Goal: Task Accomplishment & Management: Use online tool/utility

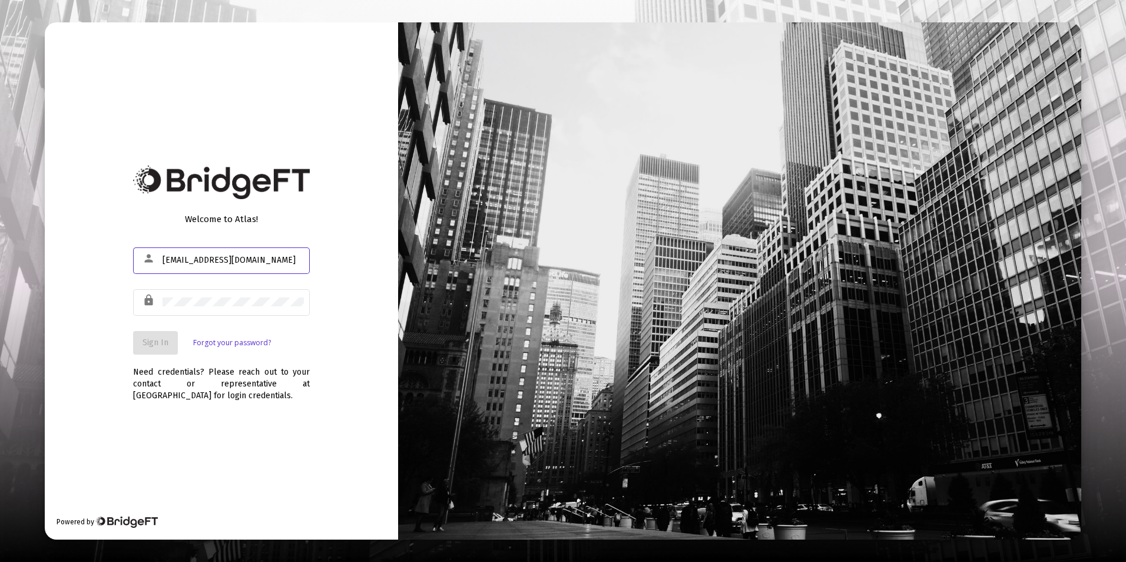
type input "[EMAIL_ADDRESS][DOMAIN_NAME]"
click at [162, 346] on span "Sign In" at bounding box center [155, 342] width 26 height 10
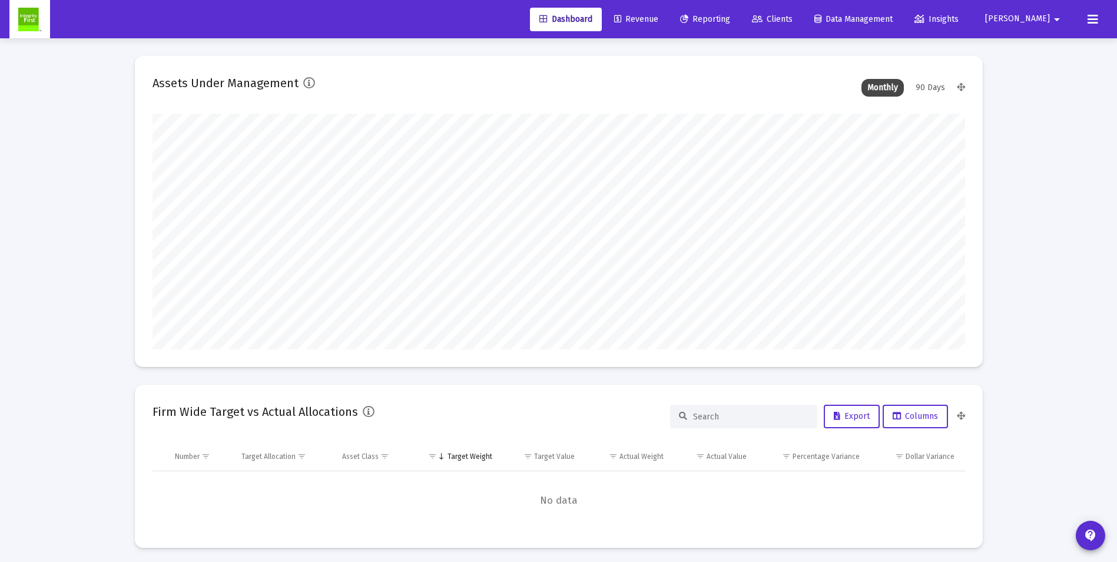
scroll to position [235, 812]
type input "[DATE]"
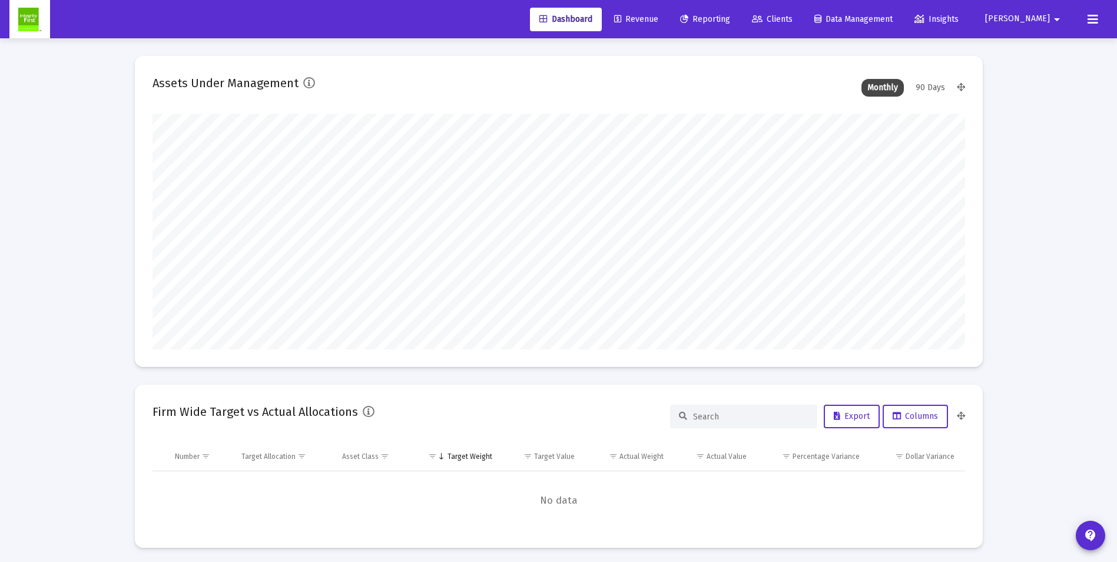
click at [658, 16] on span "Revenue" at bounding box center [636, 19] width 44 height 10
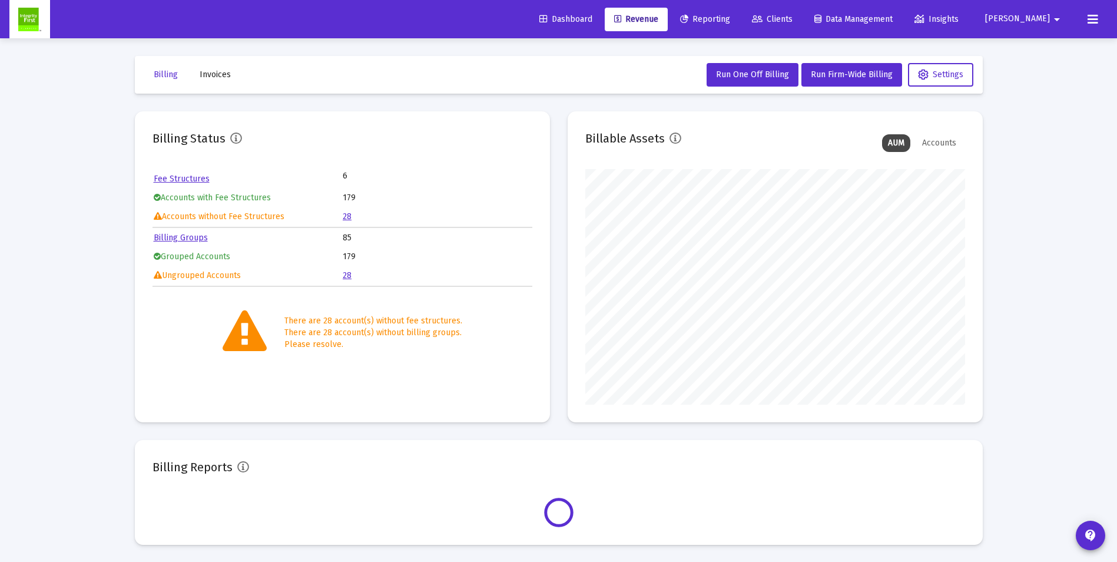
scroll to position [235, 380]
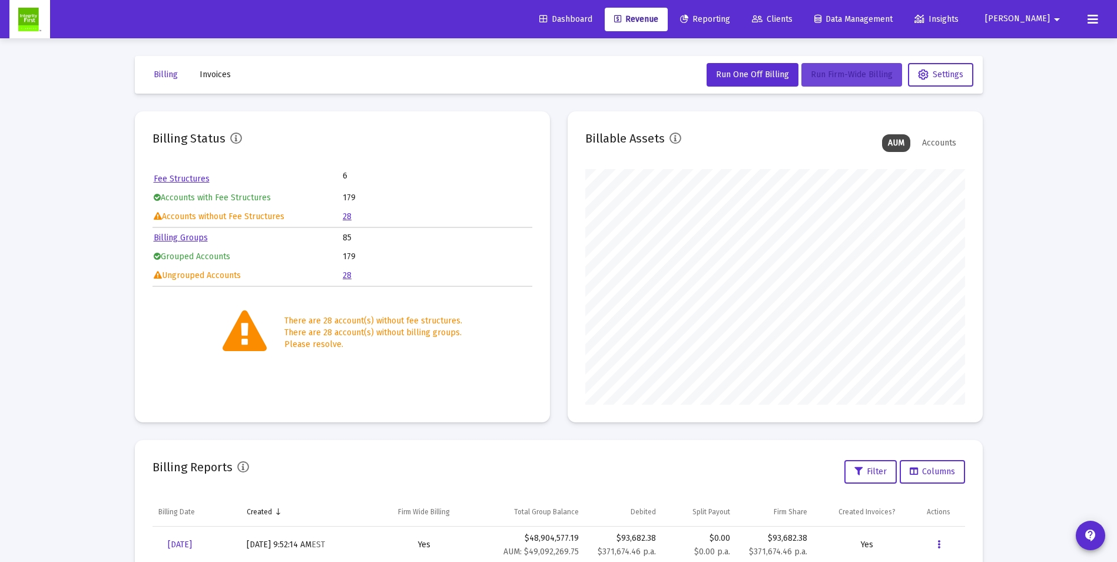
click at [854, 78] on span "Run Firm-Wide Billing" at bounding box center [852, 74] width 82 height 10
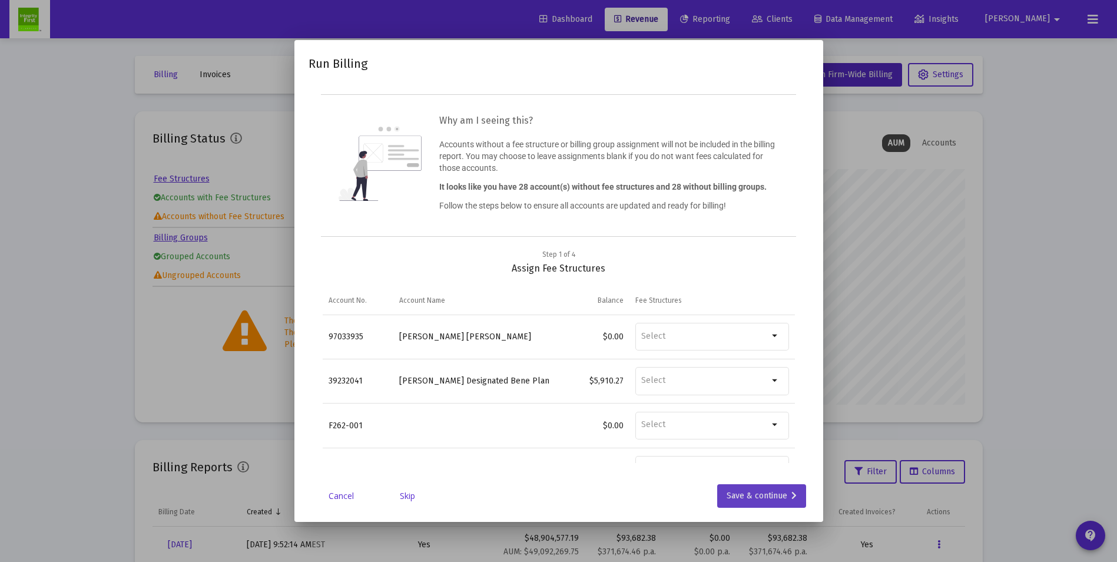
click at [752, 498] on div "Save & continue" at bounding box center [761, 496] width 70 height 24
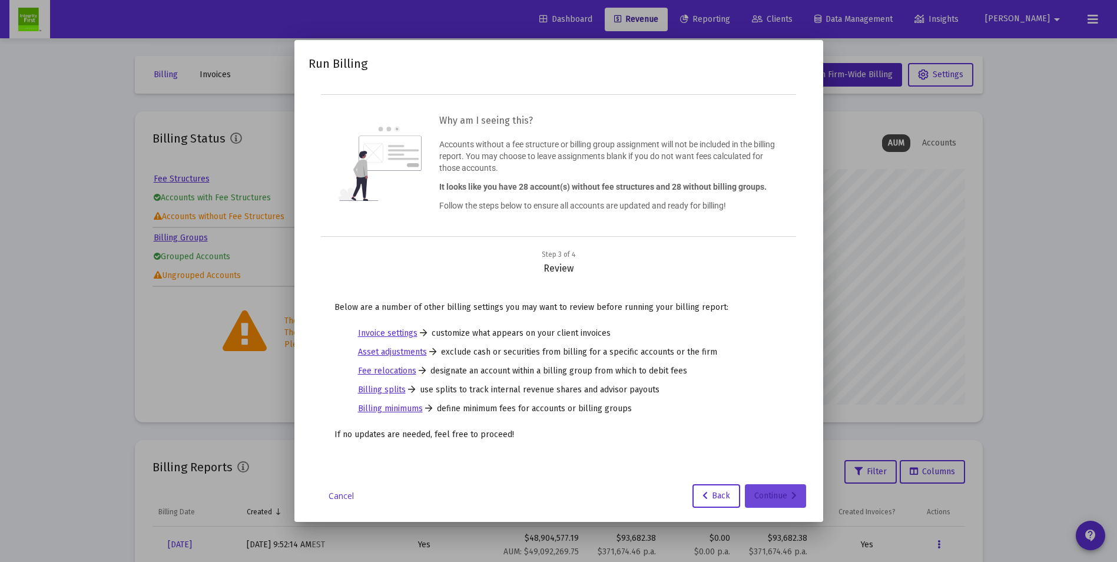
click at [759, 494] on div "Continue" at bounding box center [775, 496] width 42 height 24
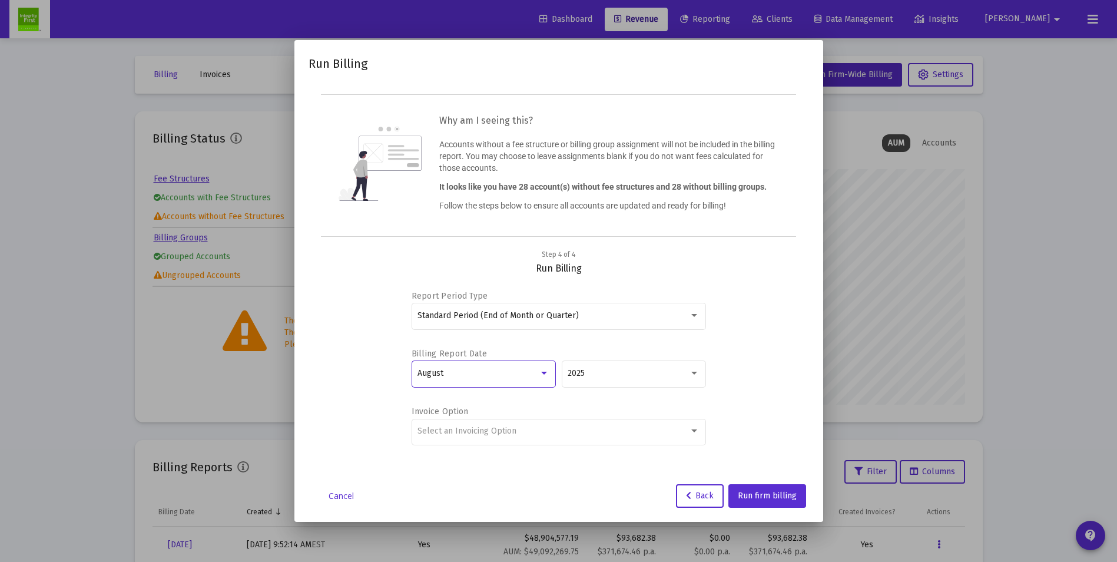
click at [545, 372] on div at bounding box center [544, 372] width 6 height 3
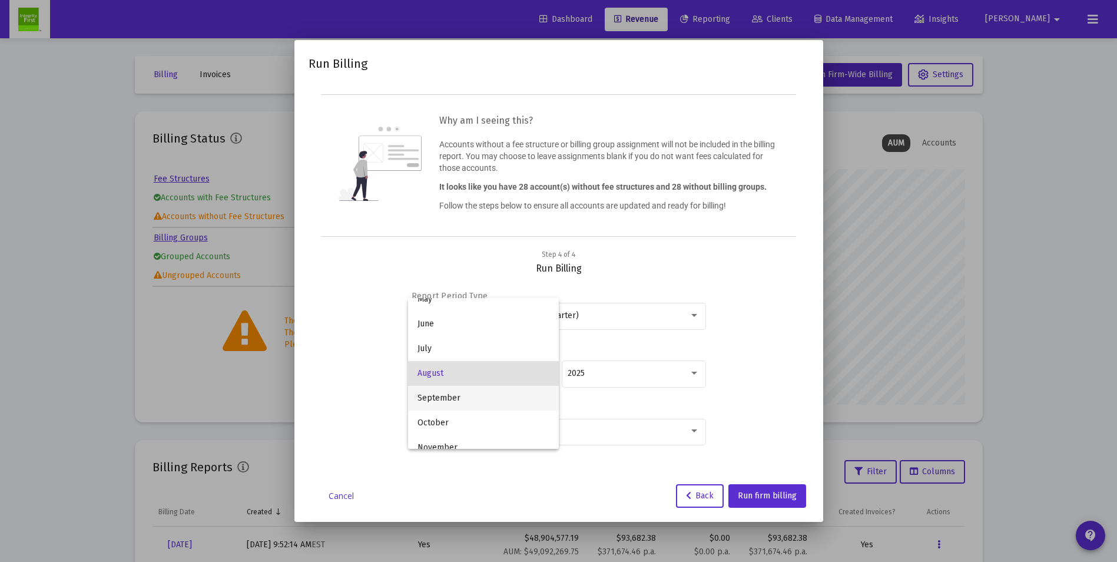
click at [474, 399] on span "September" at bounding box center [483, 398] width 132 height 25
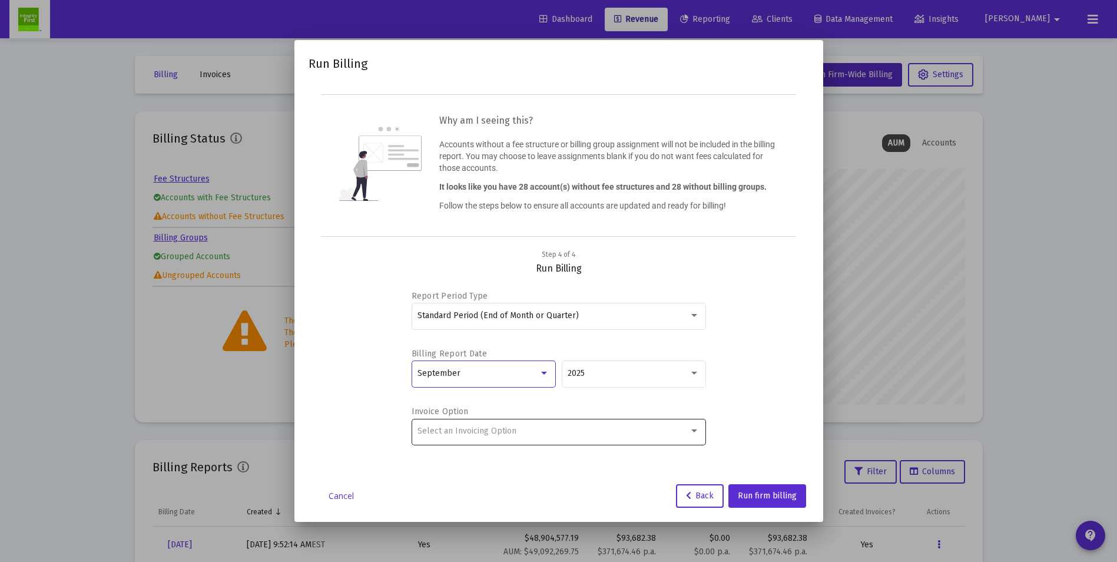
click at [492, 427] on span "Select an Invoicing Option" at bounding box center [466, 431] width 99 height 10
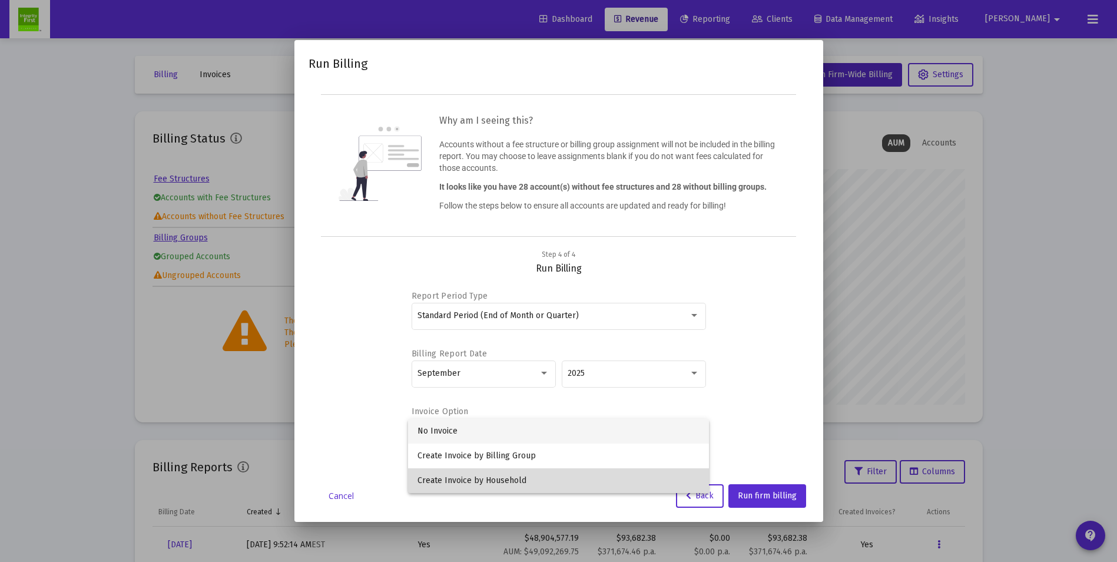
click at [497, 477] on span "Create Invoice by Household" at bounding box center [558, 480] width 282 height 25
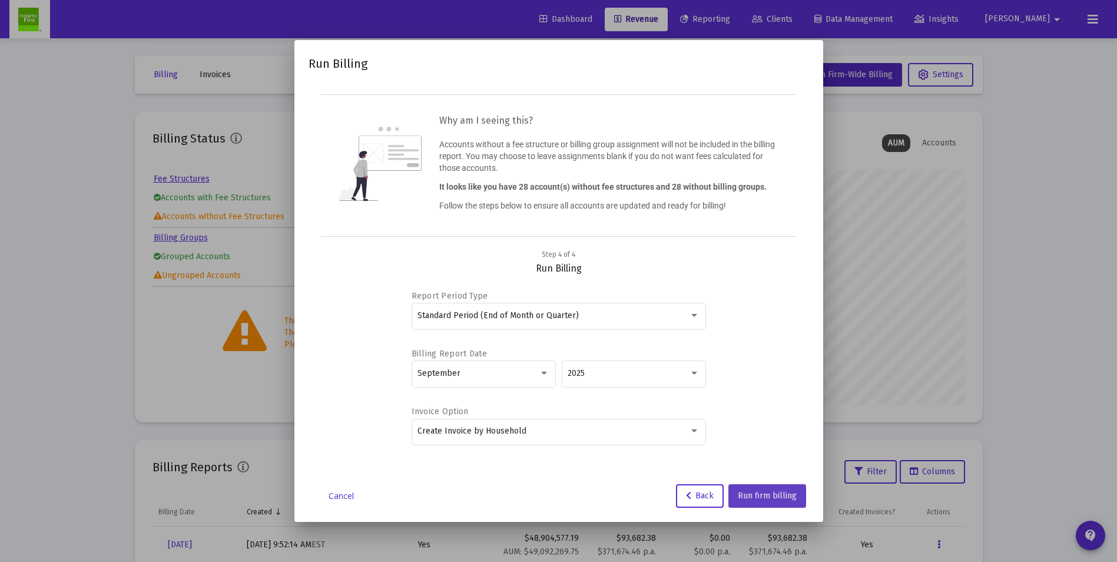
click at [773, 493] on span "Run firm billing" at bounding box center [767, 495] width 59 height 10
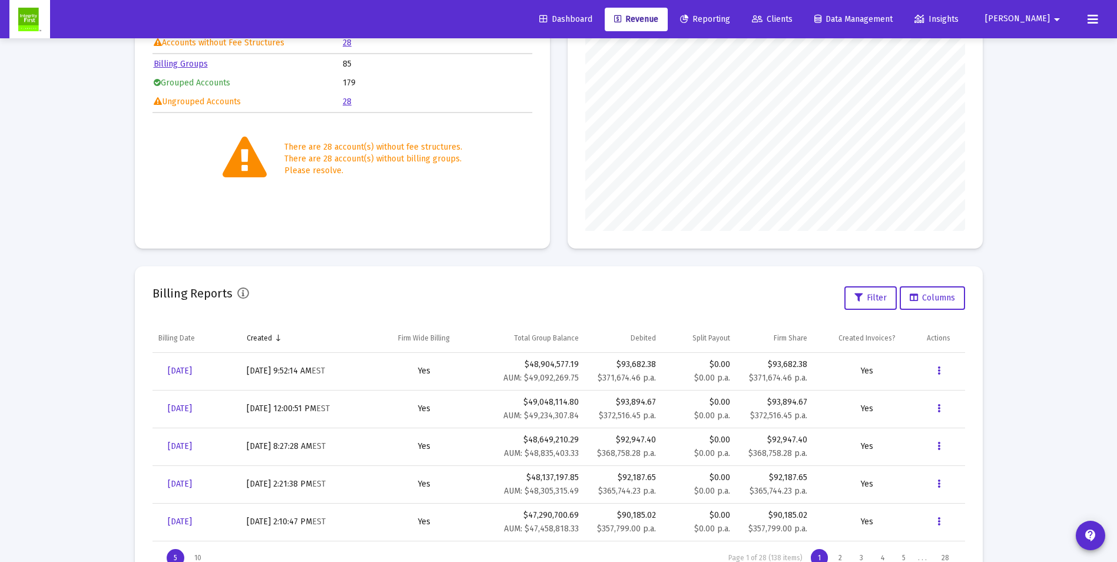
scroll to position [177, 0]
click at [939, 444] on icon "Data grid" at bounding box center [938, 443] width 3 height 14
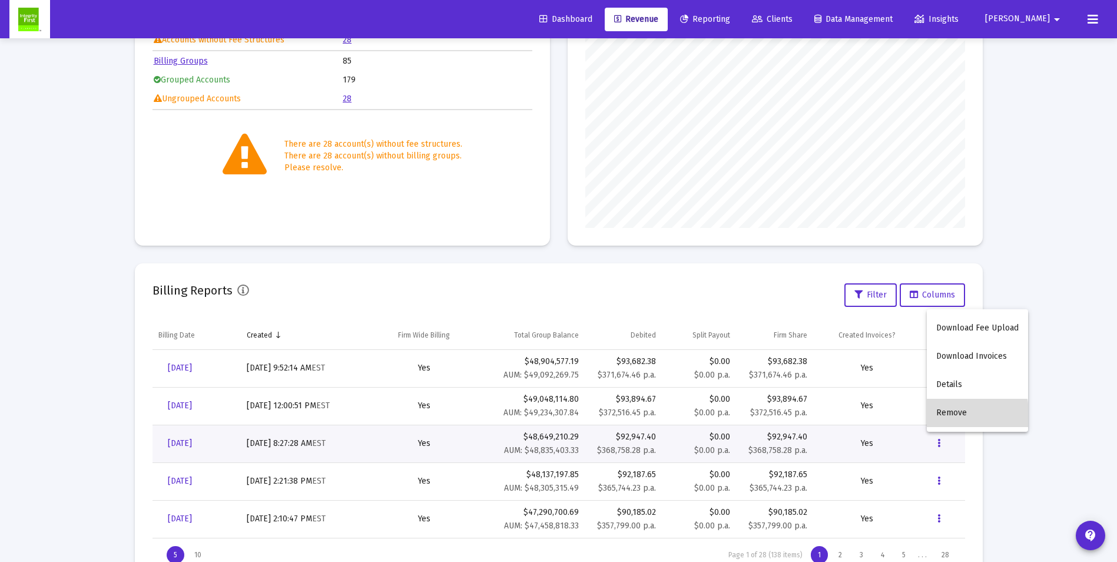
click at [945, 417] on button "Remove" at bounding box center [977, 413] width 101 height 28
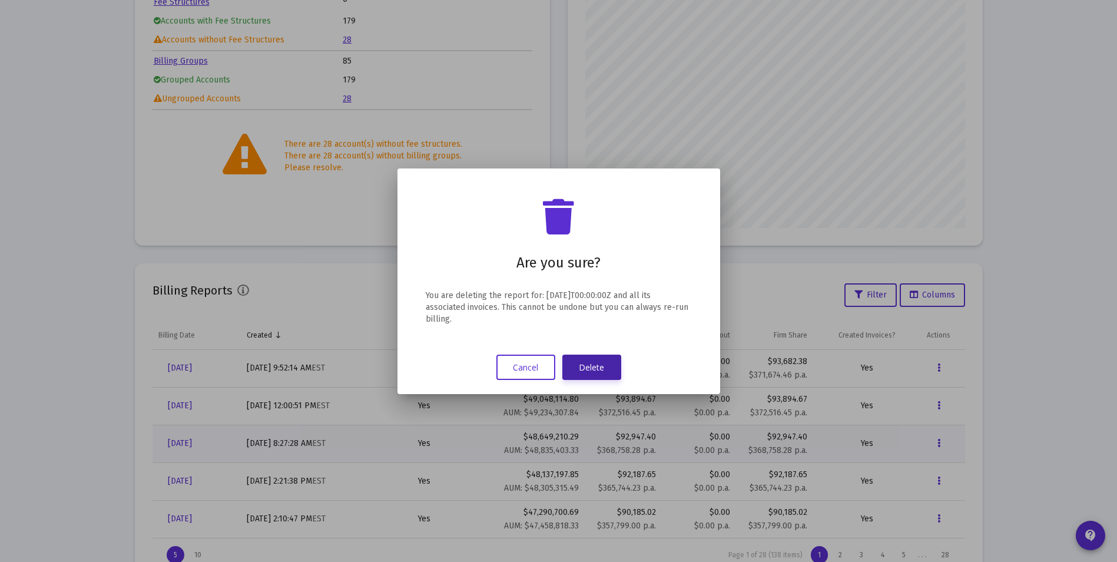
click at [595, 368] on button "Delete" at bounding box center [591, 366] width 59 height 25
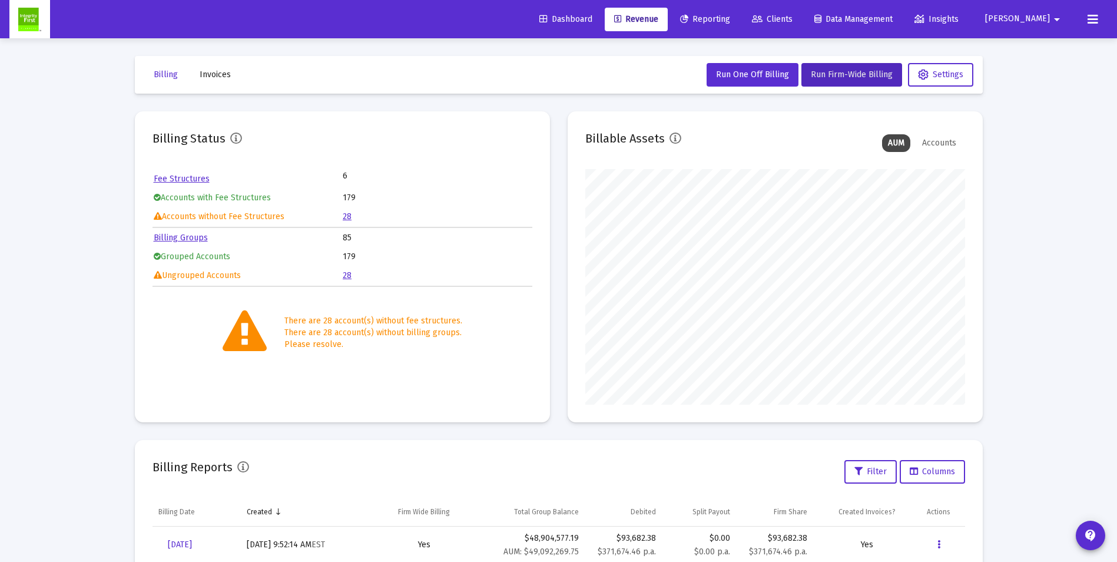
scroll to position [177, 0]
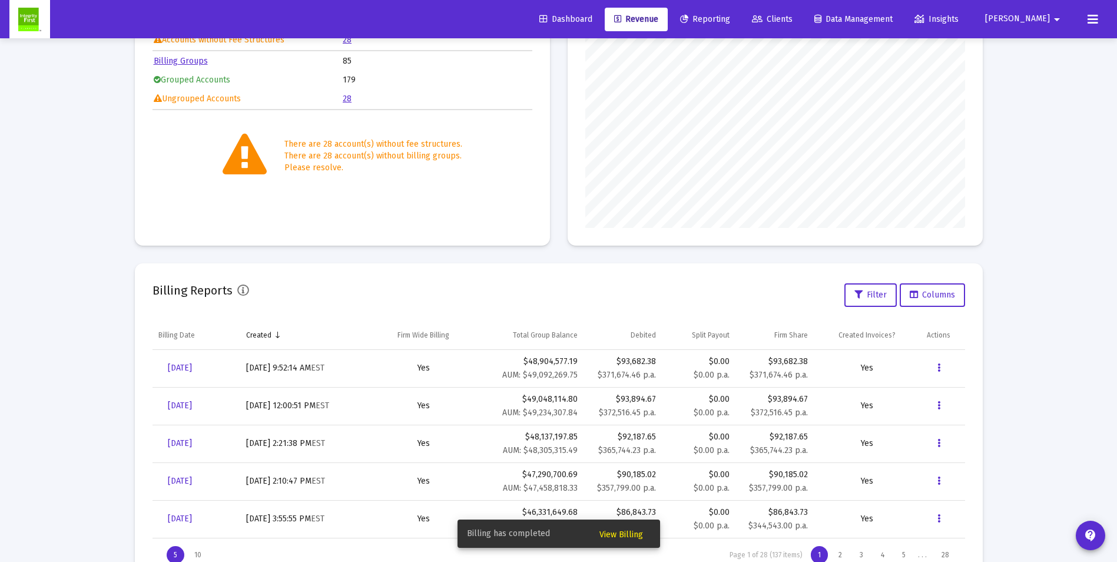
click at [615, 532] on span "View Billing" at bounding box center [621, 534] width 44 height 10
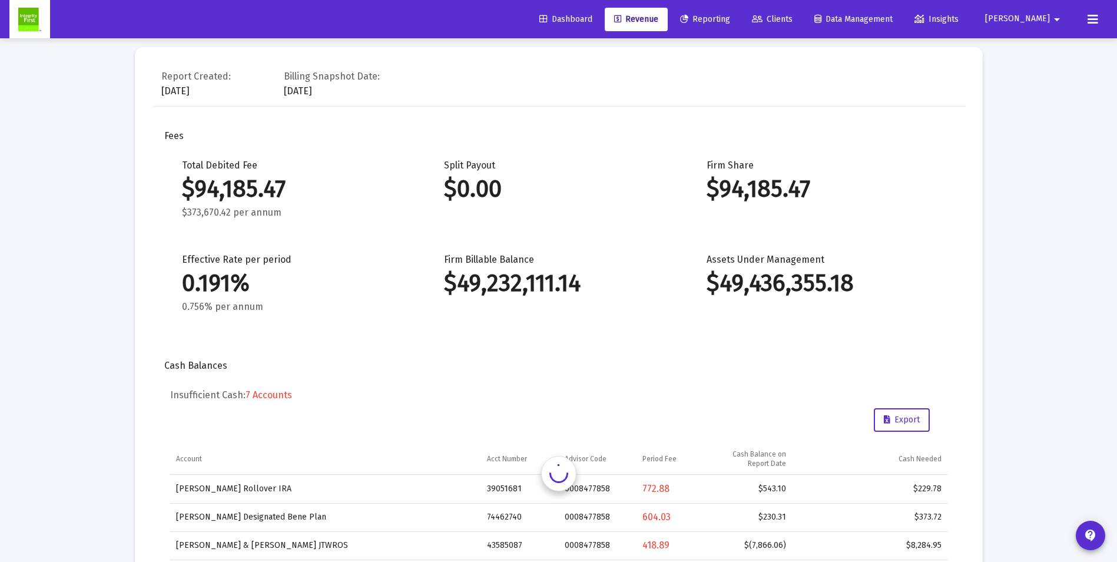
scroll to position [5028, 0]
